Goal: Answer question/provide support

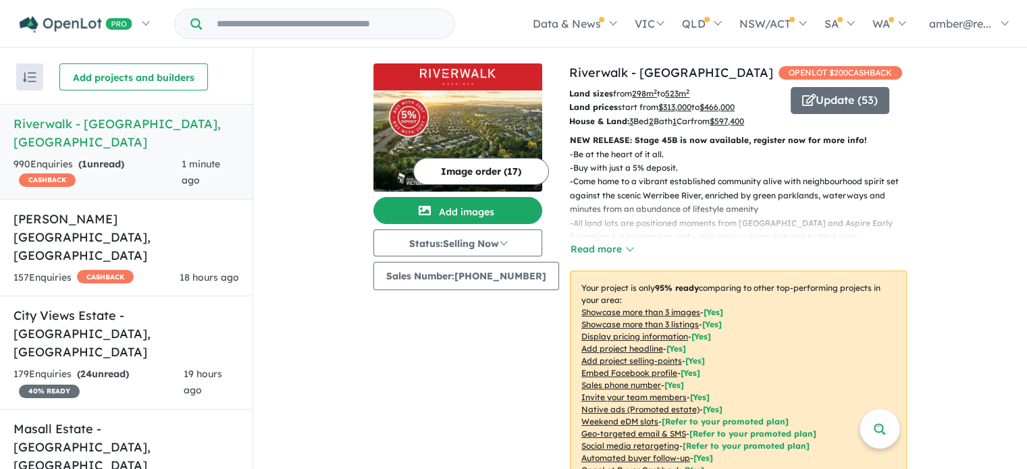
click at [173, 159] on div "990 Enquir ies ( 1 unread) CASHBACK" at bounding box center [98, 173] width 168 height 32
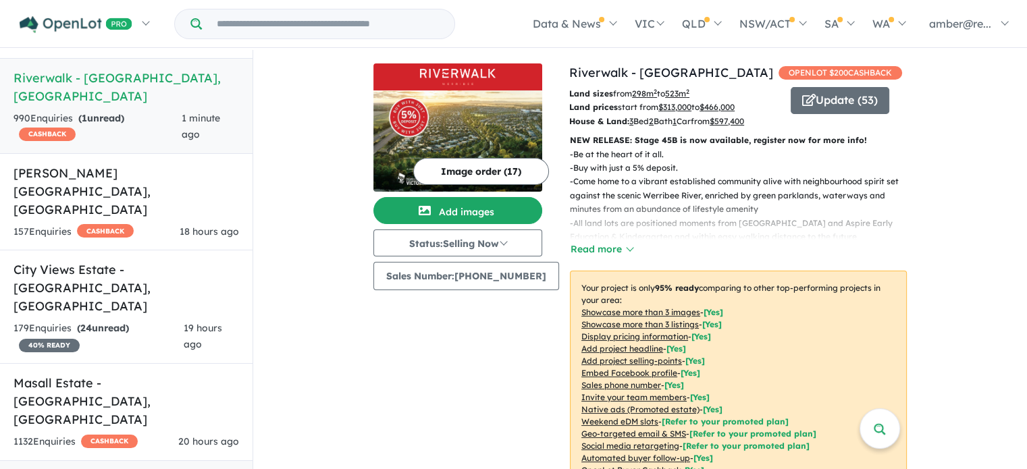
scroll to position [2, 0]
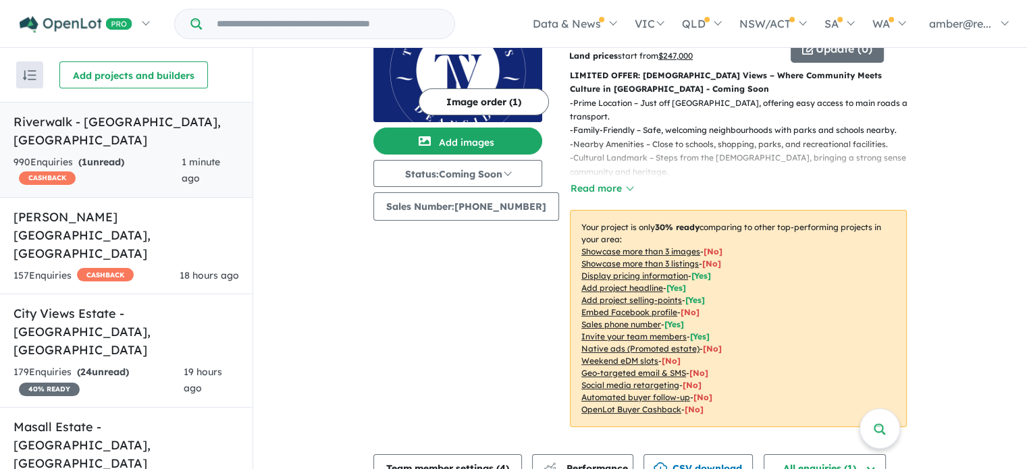
click at [134, 134] on link "Riverwalk - Werribee , VIC 990 Enquir ies ( 1 unread) CASHBACK 1 minute ago" at bounding box center [126, 150] width 253 height 96
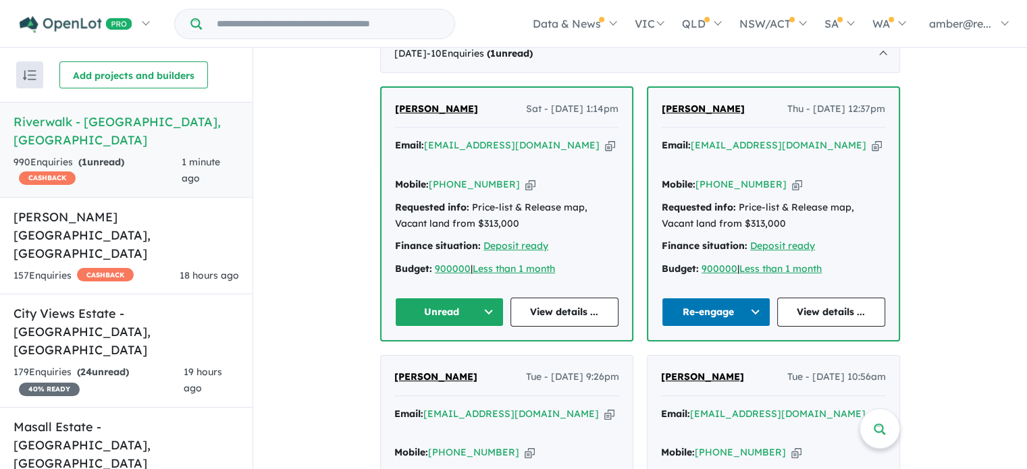
scroll to position [558, 0]
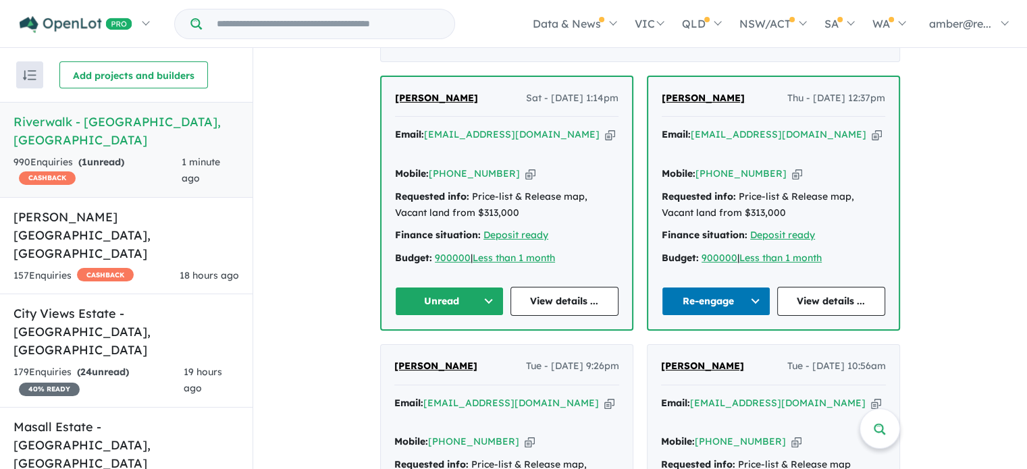
drag, startPoint x: 532, startPoint y: 145, endPoint x: 546, endPoint y: 149, distance: 14.8
click at [532, 145] on div "Email: rajiv1257a@gmail.com Copied!" at bounding box center [507, 143] width 224 height 32
click at [605, 142] on icon "button" at bounding box center [610, 135] width 10 height 14
click at [427, 297] on button "Unread" at bounding box center [449, 301] width 109 height 29
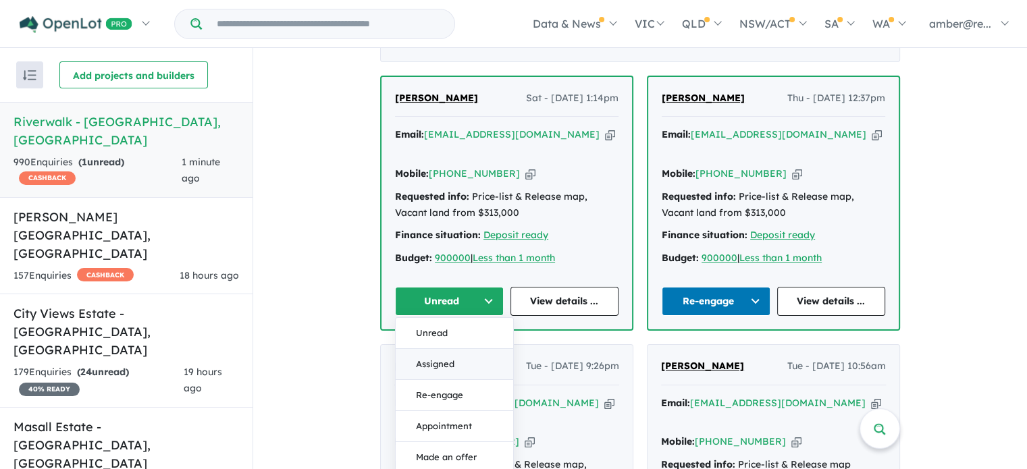
click at [442, 355] on button "Assigned" at bounding box center [455, 364] width 118 height 31
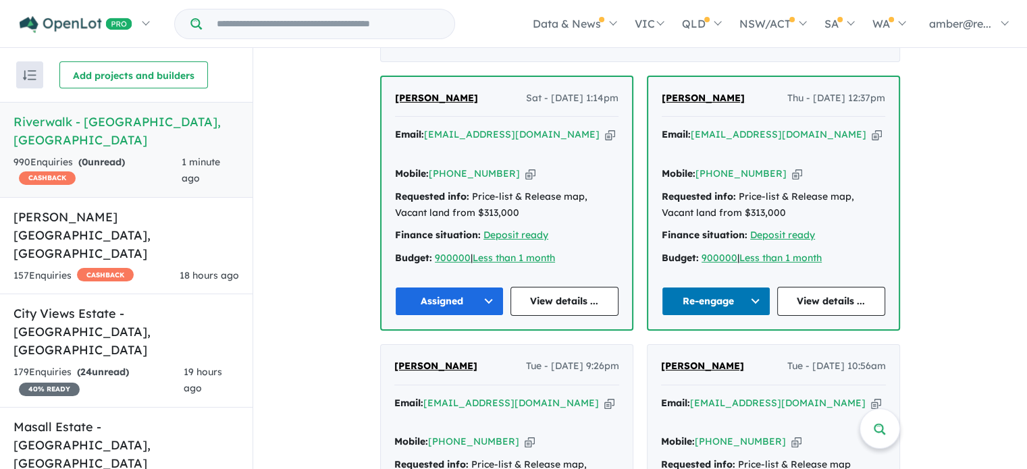
click at [477, 295] on button "Assigned" at bounding box center [449, 301] width 109 height 29
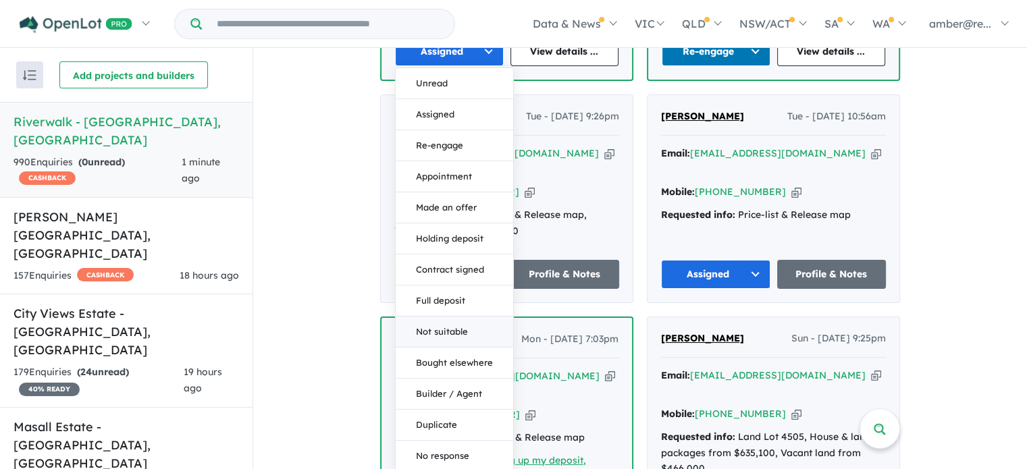
scroll to position [828, 0]
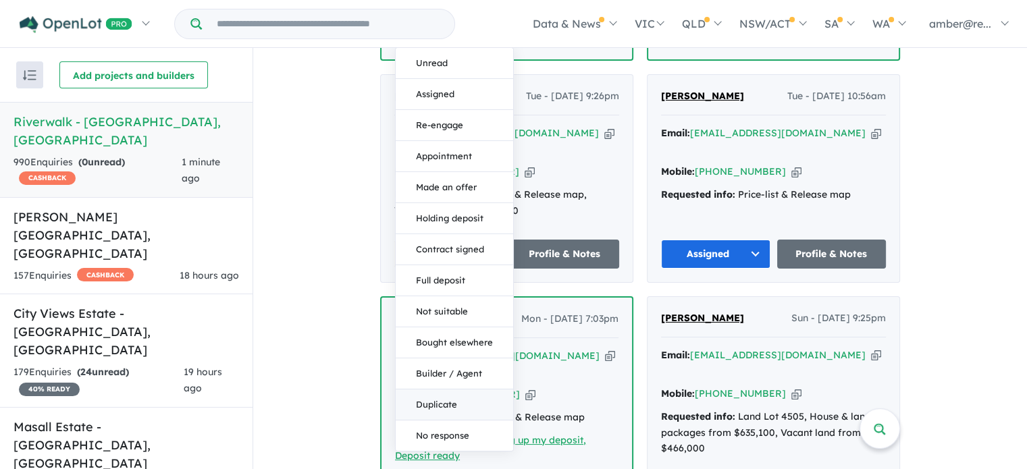
click at [459, 408] on button "Duplicate" at bounding box center [455, 405] width 118 height 31
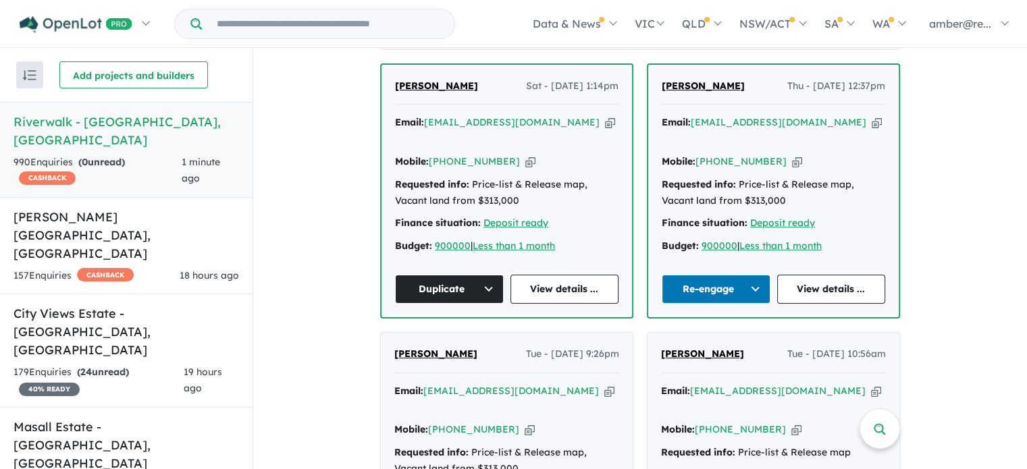
scroll to position [490, 0]
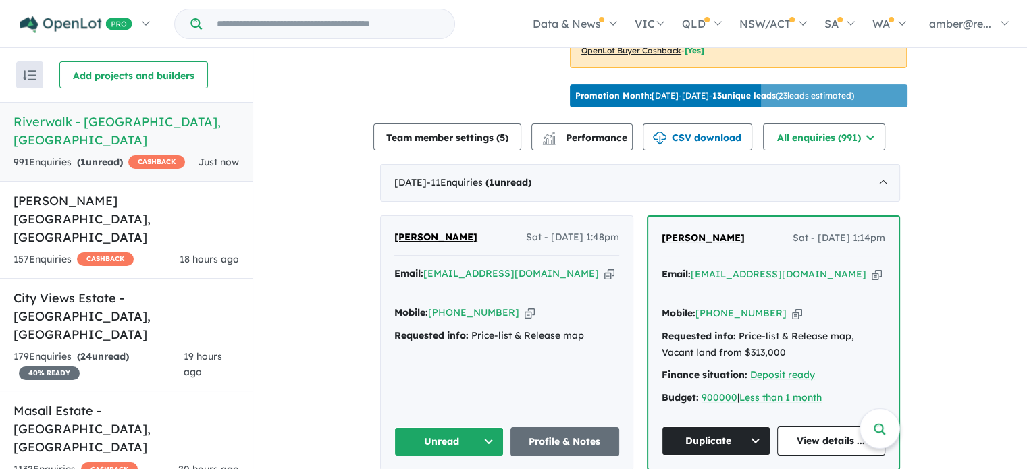
scroll to position [473, 0]
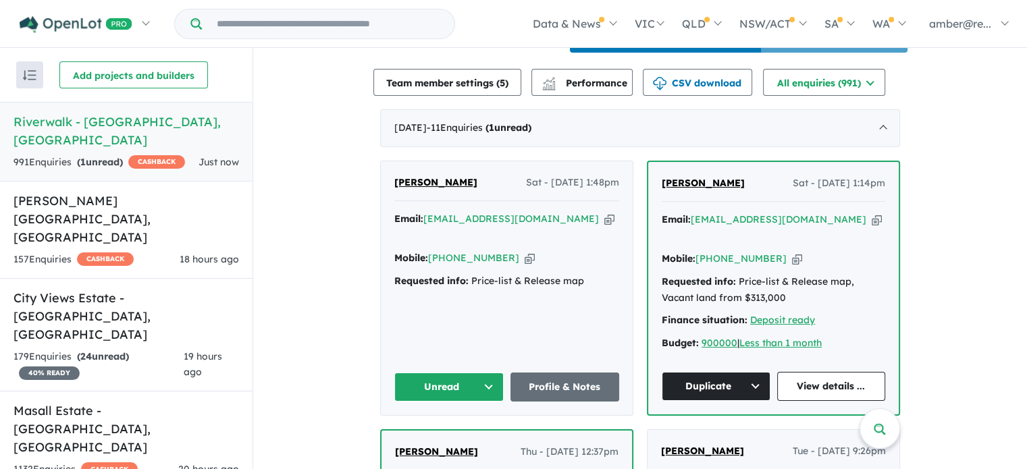
click at [605, 226] on icon "button" at bounding box center [610, 219] width 10 height 14
click at [452, 373] on button "Unread" at bounding box center [448, 387] width 109 height 29
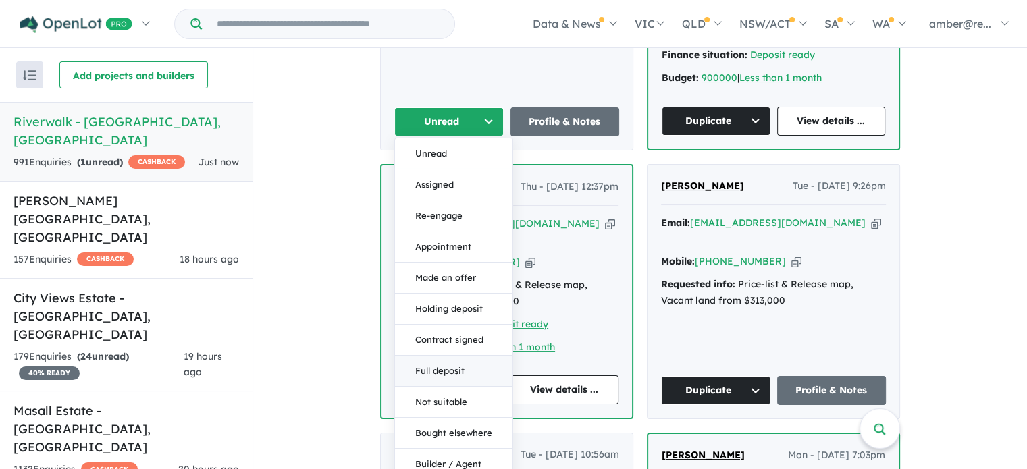
scroll to position [811, 0]
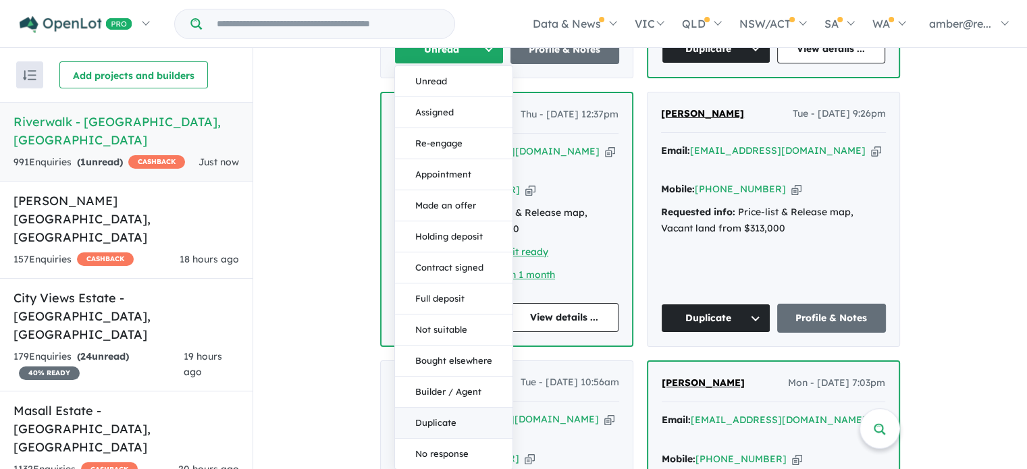
click at [460, 422] on button "Duplicate" at bounding box center [454, 423] width 118 height 31
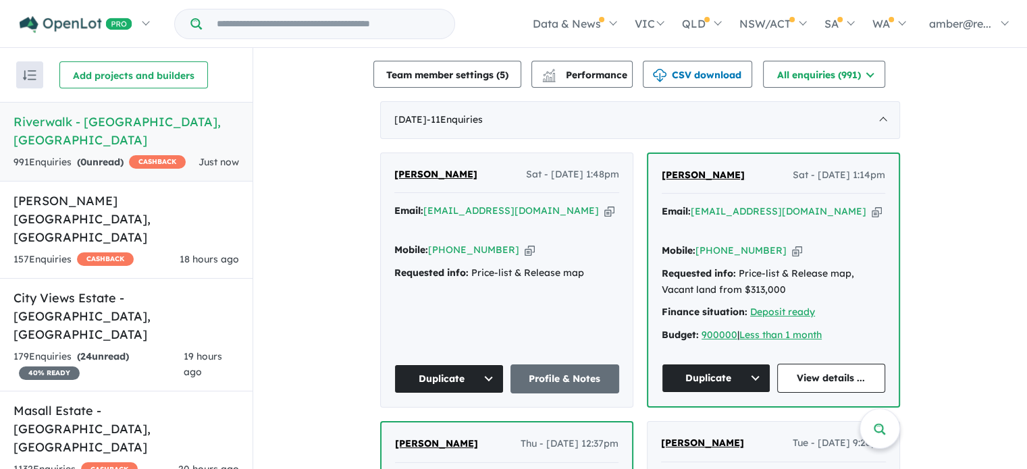
scroll to position [473, 0]
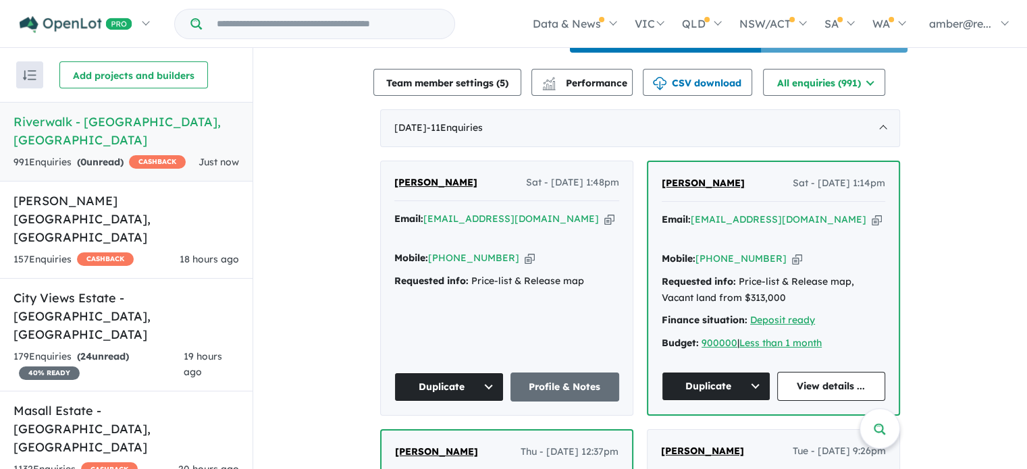
click at [605, 226] on icon "button" at bounding box center [610, 219] width 10 height 14
